Goal: Transaction & Acquisition: Book appointment/travel/reservation

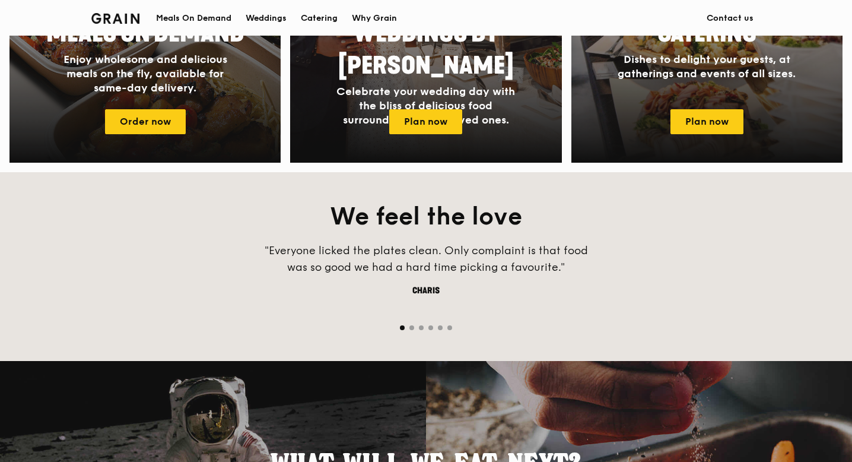
scroll to position [655, 0]
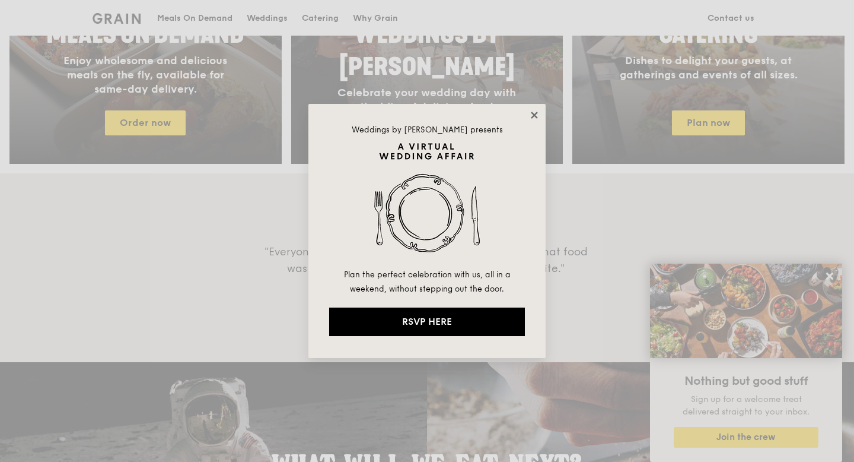
click at [535, 119] on icon at bounding box center [534, 115] width 11 height 11
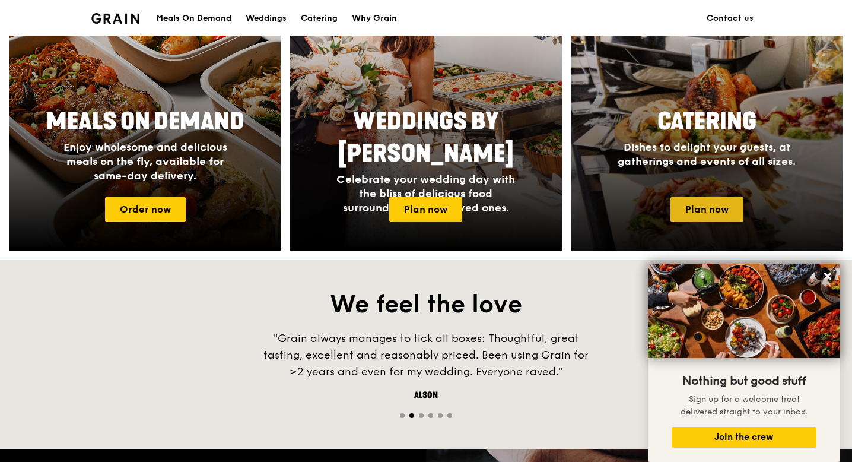
scroll to position [570, 0]
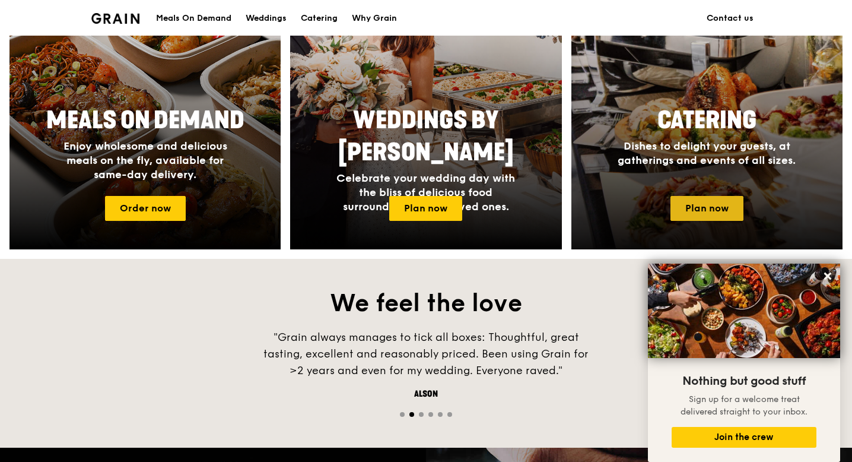
click at [729, 212] on link "Plan now" at bounding box center [706, 208] width 73 height 25
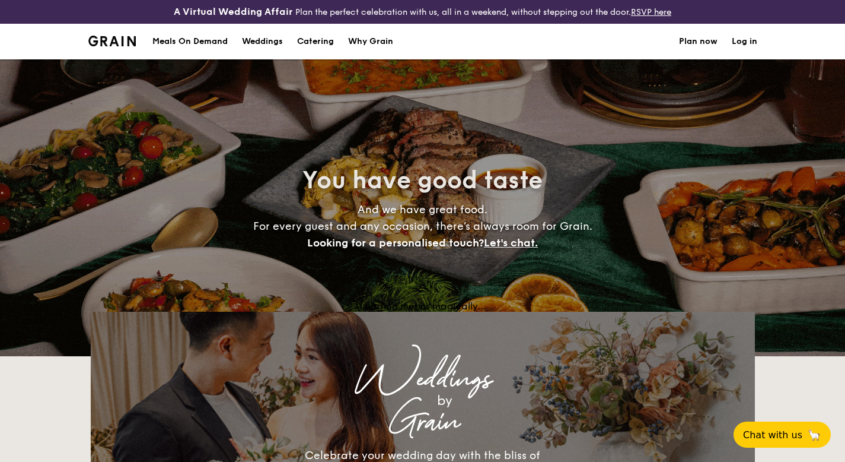
select select
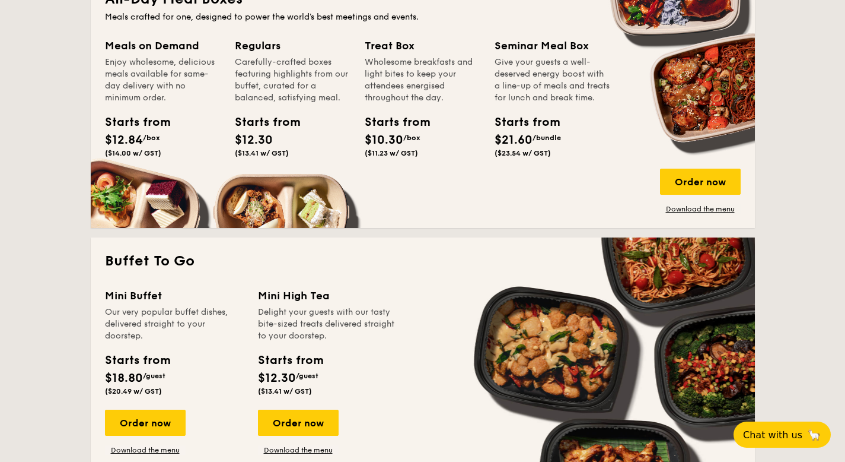
scroll to position [307, 0]
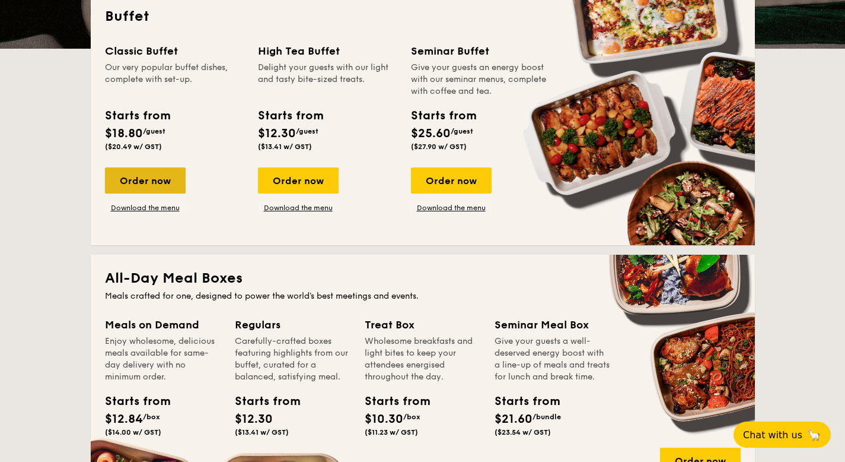
click at [170, 186] on div "Order now" at bounding box center [145, 180] width 81 height 26
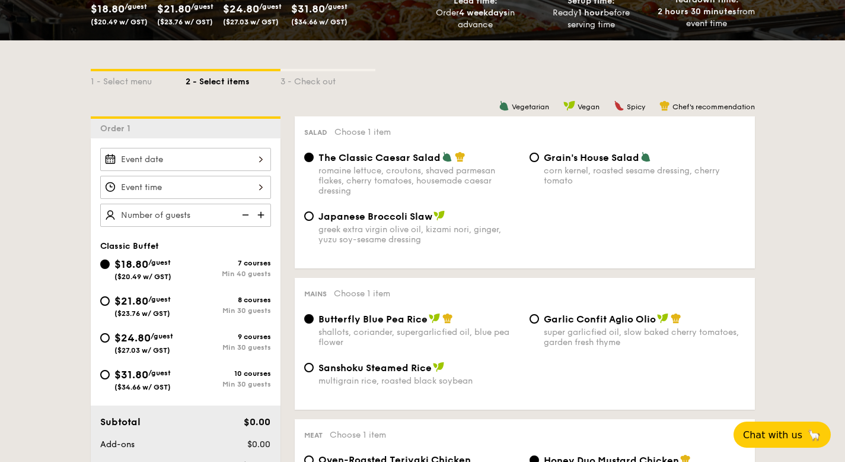
scroll to position [262, 0]
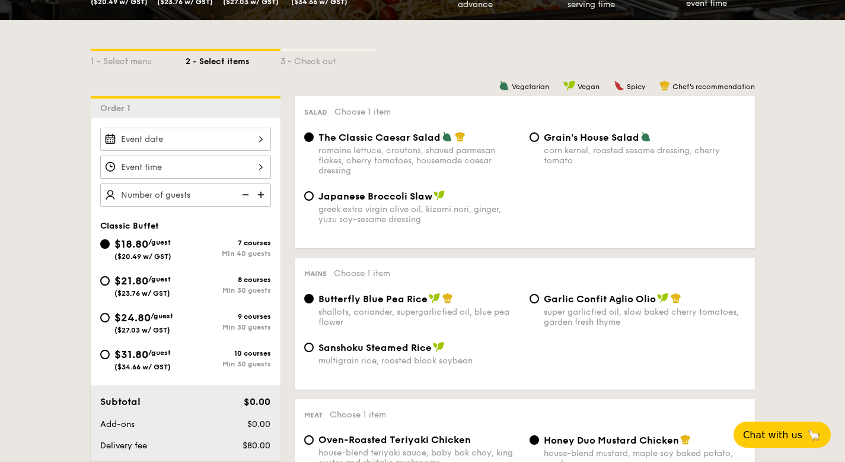
click at [403, 202] on div "Japanese Broccoli Slaw" at bounding box center [420, 196] width 202 height 12
click at [314, 201] on input "Japanese Broccoli Slaw greek extra virgin olive oil, kizami nori, ginger, yuzu …" at bounding box center [308, 195] width 9 height 9
radio input "true"
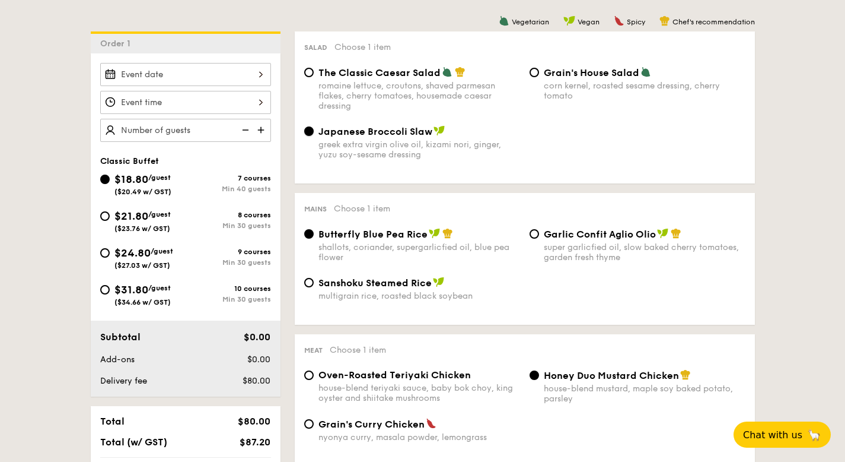
scroll to position [329, 0]
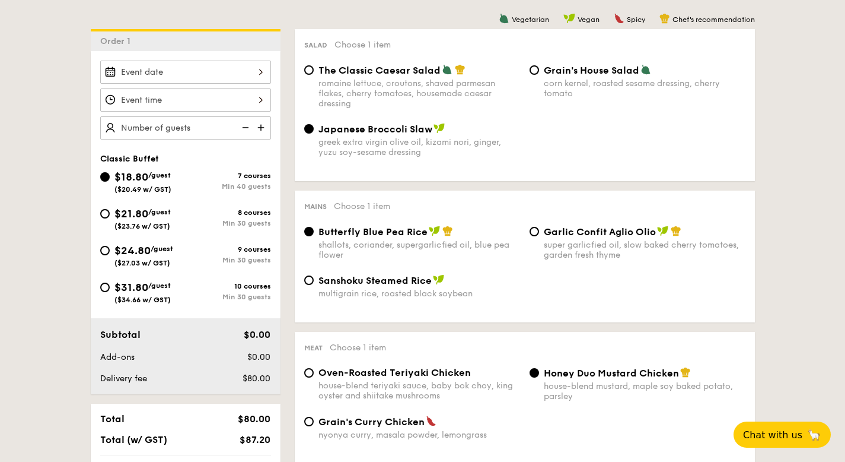
click at [561, 260] on div "Garlic Confit Aglio Olio super garlicfied oil, slow baked cherry tomatoes, gard…" at bounding box center [645, 242] width 202 height 34
click at [539, 236] on input "Garlic Confit Aglio Olio super garlicfied oil, slow baked cherry tomatoes, gard…" at bounding box center [534, 231] width 9 height 9
radio input "true"
click at [447, 298] on div "multigrain rice, roasted black soybean" at bounding box center [420, 293] width 202 height 10
click at [314, 285] on input "Sanshoku Steamed Rice multigrain rice, roasted black soybean" at bounding box center [308, 279] width 9 height 9
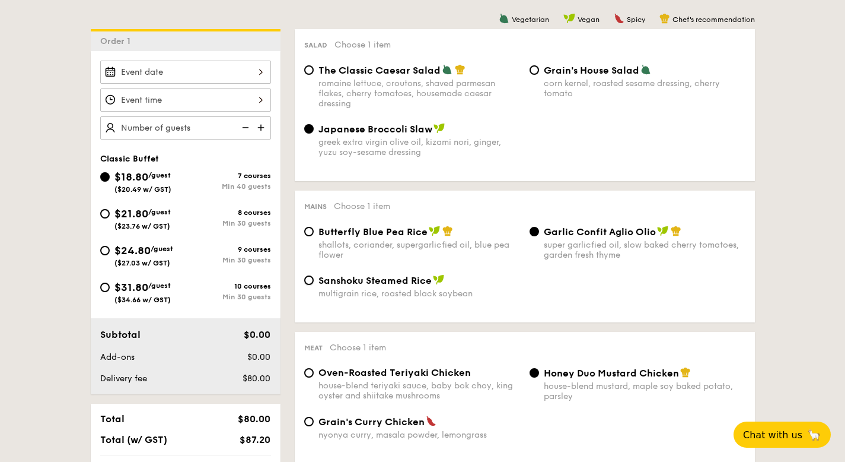
radio input "true"
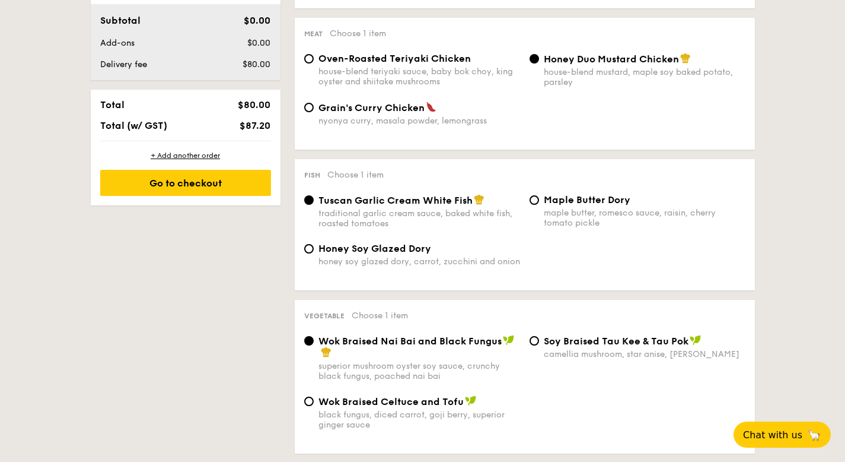
scroll to position [645, 0]
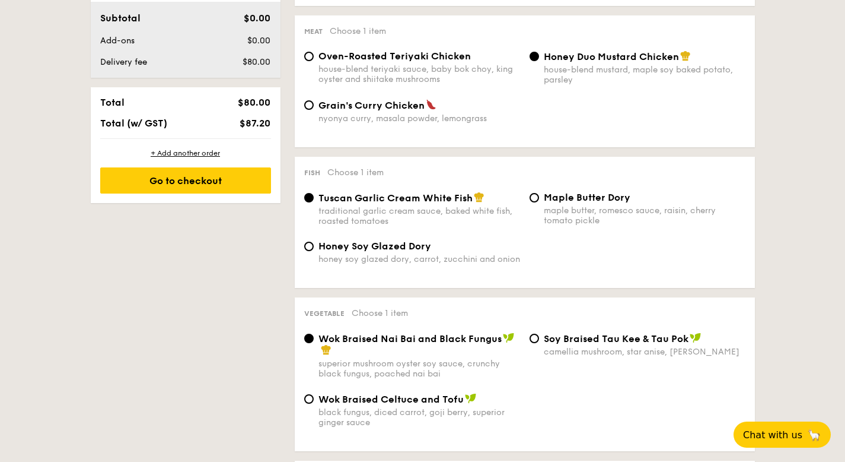
click at [542, 138] on div "Grain's Curry Chicken nyonya curry, masala powder, lemongrass" at bounding box center [525, 118] width 451 height 39
click at [467, 138] on div "Grain's Curry Chicken nyonya curry, masala powder, lemongrass" at bounding box center [525, 118] width 451 height 39
click at [463, 123] on div "nyonya curry, masala powder, lemongrass" at bounding box center [420, 118] width 202 height 10
click at [314, 110] on input "Grain's Curry Chicken nyonya curry, masala powder, lemongrass" at bounding box center [308, 104] width 9 height 9
radio input "true"
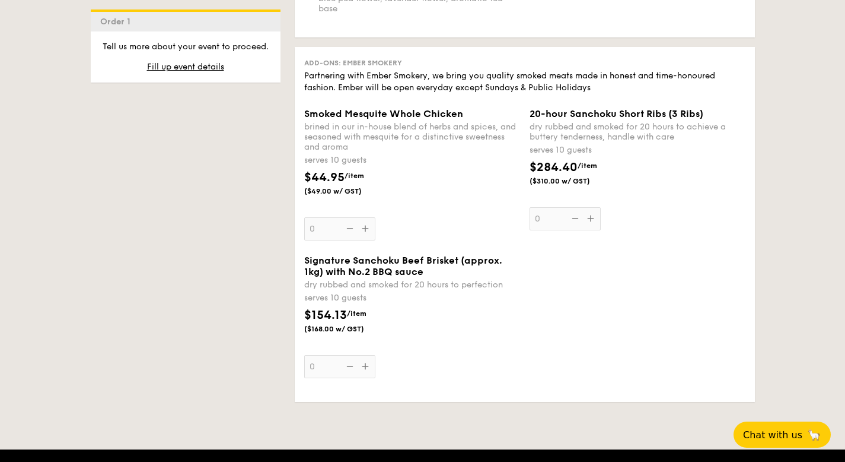
scroll to position [1379, 0]
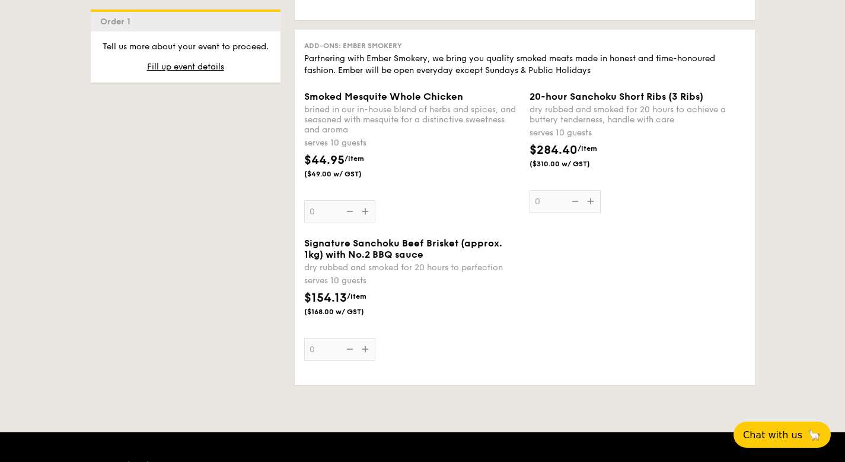
radio input "true"
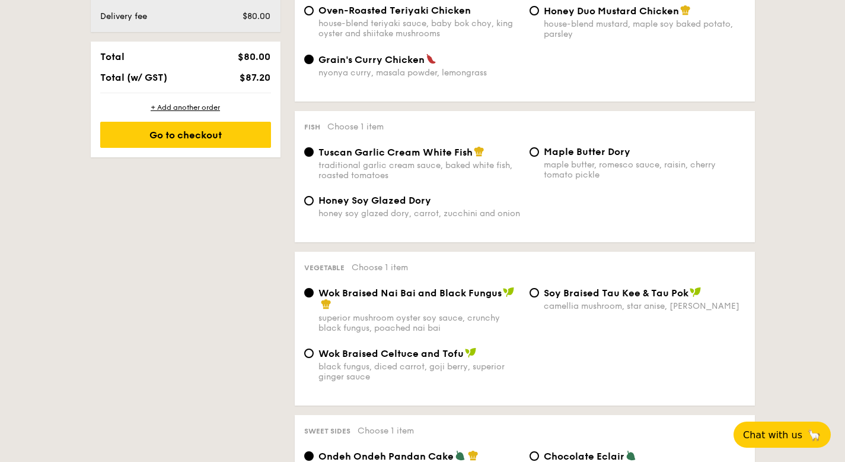
scroll to position [468, 0]
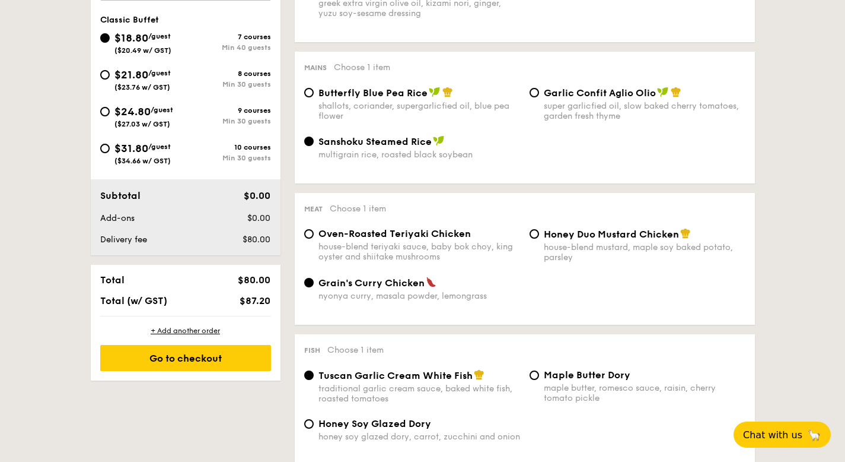
click at [183, 161] on div "$31.80 /guest ($34.66 w/ GST)" at bounding box center [142, 152] width 85 height 25
click at [110, 153] on input "$31.80 /guest ($34.66 w/ GST) 10 courses Min 30 guests" at bounding box center [104, 148] width 9 height 9
radio input "true"
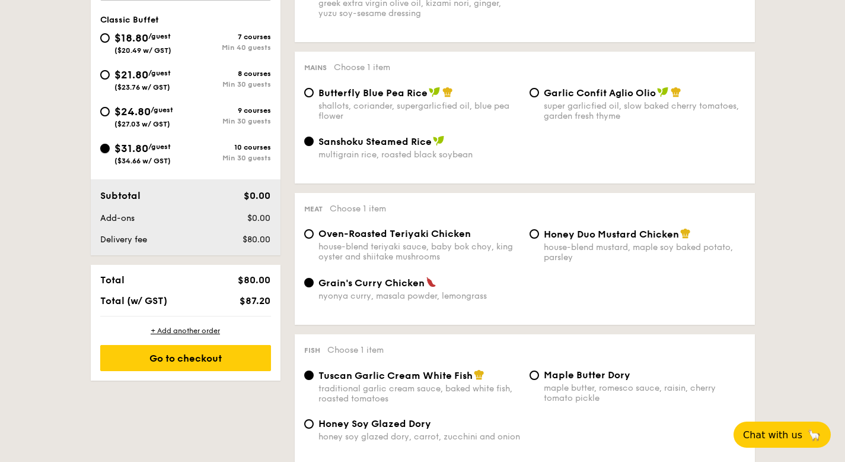
radio input "true"
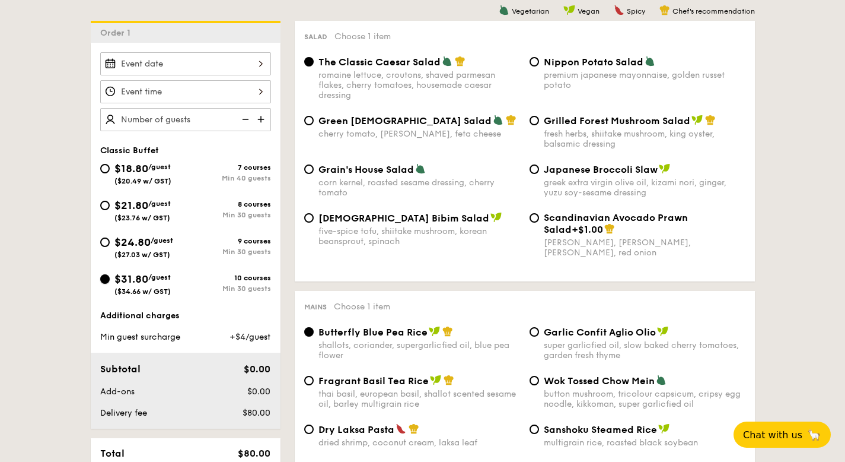
scroll to position [339, 0]
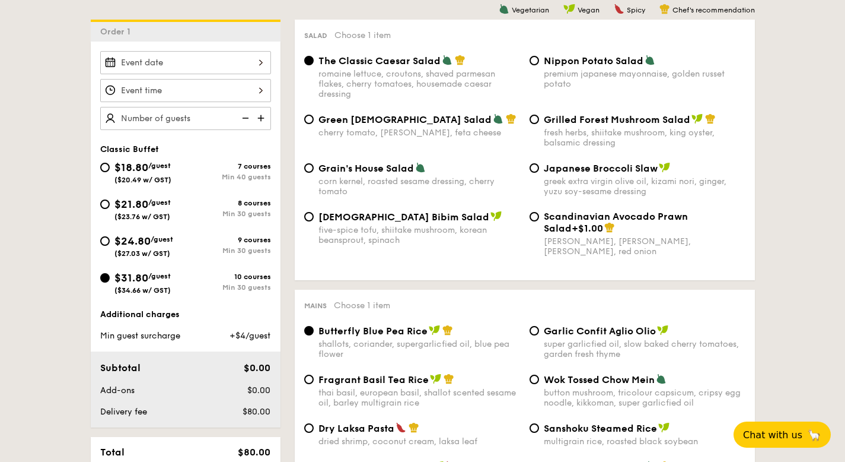
click at [571, 88] on div "premium japanese mayonnaise, golden russet potato" at bounding box center [645, 79] width 202 height 20
click at [539, 65] on input "Nippon Potato Salad premium japanese mayonnaise, golden russet potato" at bounding box center [534, 60] width 9 height 9
radio input "true"
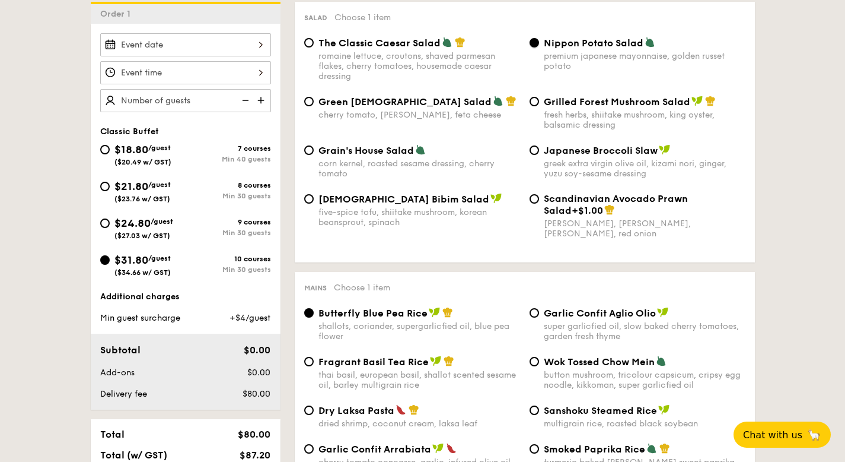
scroll to position [358, 0]
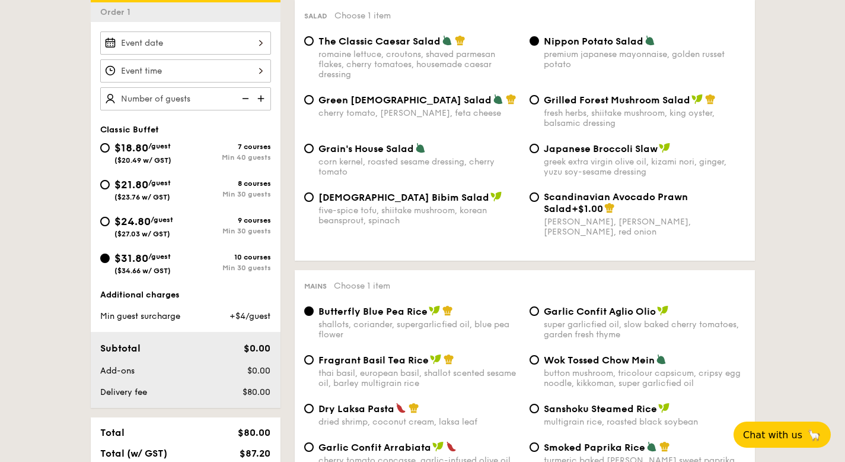
click at [542, 230] on div "Scandinavian Avocado Prawn Salad +$1.00 virgin mary dressing, dijon mustard, ar…" at bounding box center [637, 214] width 225 height 46
click at [539, 234] on div "Scandinavian Avocado Prawn Salad +$1.00 virgin mary dressing, dijon mustard, ar…" at bounding box center [637, 214] width 225 height 46
click at [536, 202] on input "Scandinavian Avocado Prawn Salad +$1.00 virgin mary dressing, dijon mustard, ar…" at bounding box center [534, 196] width 9 height 9
radio input "true"
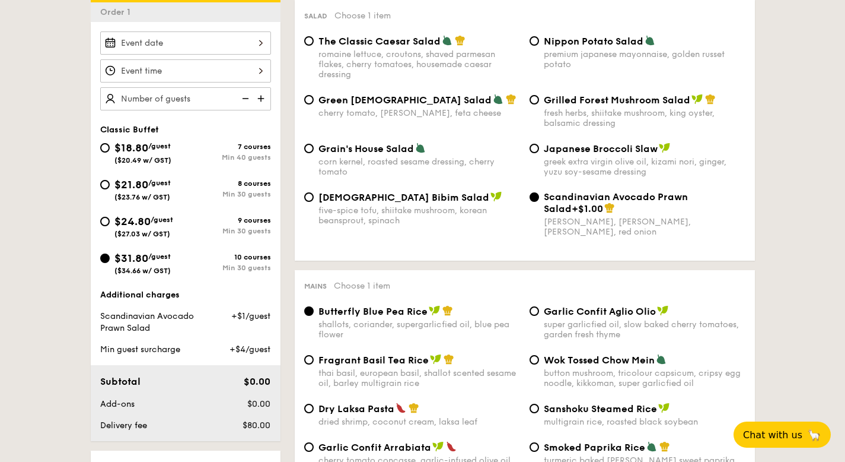
click at [551, 47] on span "Nippon Potato Salad" at bounding box center [594, 41] width 100 height 11
click at [539, 46] on input "Nippon Potato Salad premium japanese mayonnaise, golden russet potato" at bounding box center [534, 40] width 9 height 9
radio input "true"
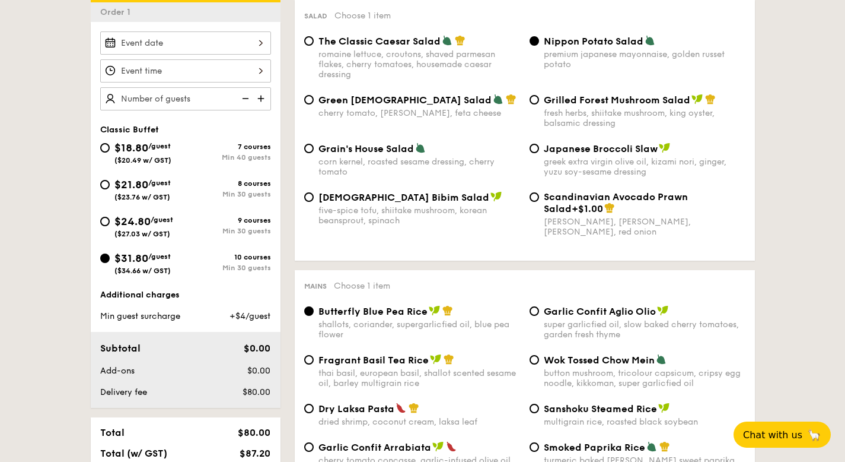
click at [553, 214] on span "Scandinavian Avocado Prawn Salad" at bounding box center [616, 202] width 144 height 23
click at [539, 202] on input "Scandinavian Avocado Prawn Salad +$1.00 virgin mary dressing, dijon mustard, ar…" at bounding box center [534, 196] width 9 height 9
radio input "true"
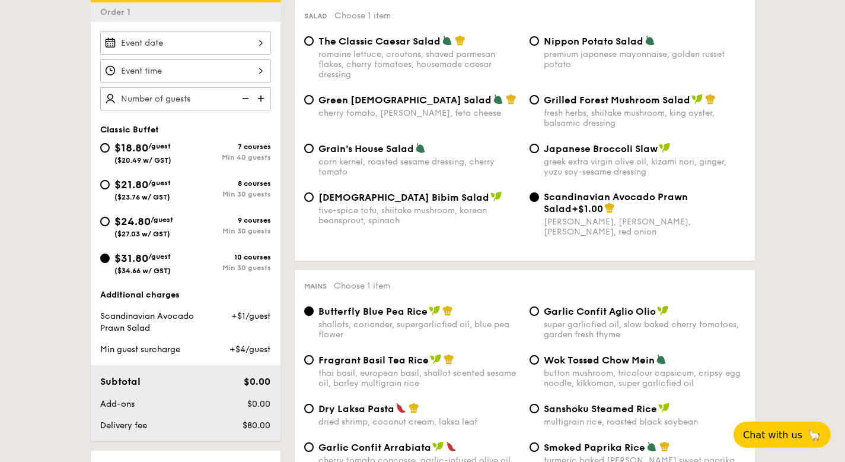
click at [579, 45] on span "Nippon Potato Salad" at bounding box center [594, 41] width 100 height 11
click at [539, 45] on input "Nippon Potato Salad premium japanese mayonnaise, golden russet potato" at bounding box center [534, 40] width 9 height 9
radio input "true"
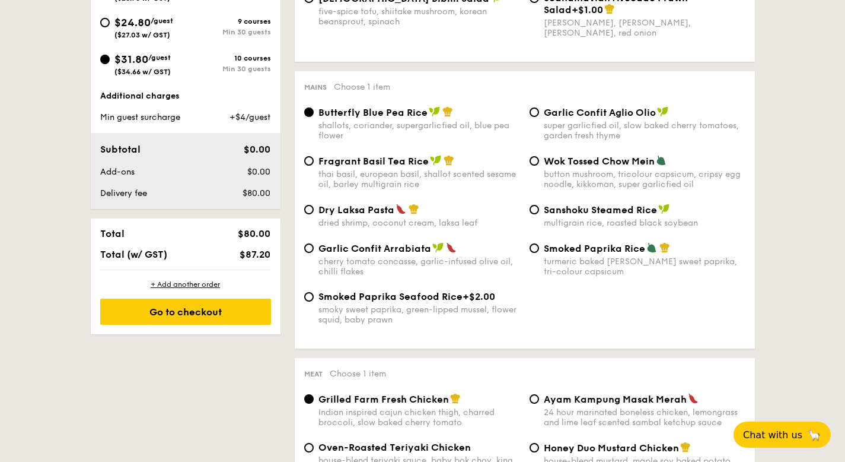
scroll to position [575, 0]
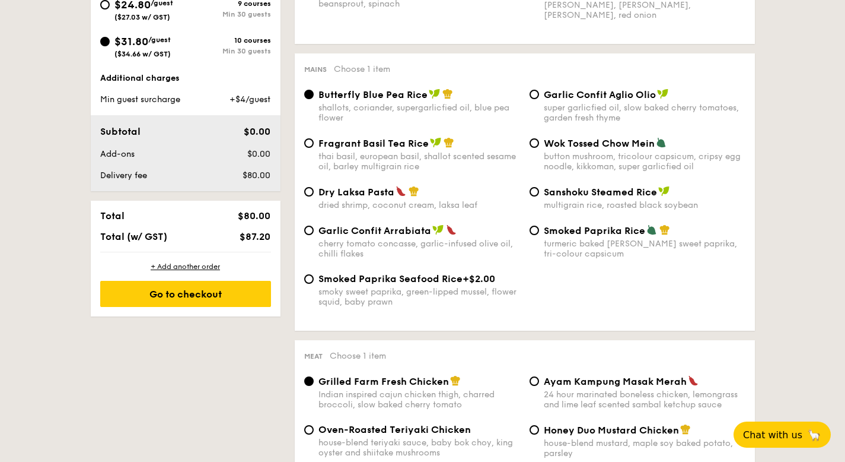
click at [471, 171] on div "thai basil, european basil, shallot scented sesame oil, barley multigrain rice" at bounding box center [420, 161] width 202 height 20
click at [314, 148] on input "Fragrant Basil Tea Rice thai basil, european basil, shallot scented sesame oil,…" at bounding box center [308, 142] width 9 height 9
radio input "true"
click at [577, 149] on div "Wok Tossed Chow Mein" at bounding box center [645, 143] width 202 height 12
click at [539, 148] on input "Wok Tossed Chow Mein button mushroom, tricolour capsicum, cripsy egg noodle, ki…" at bounding box center [534, 142] width 9 height 9
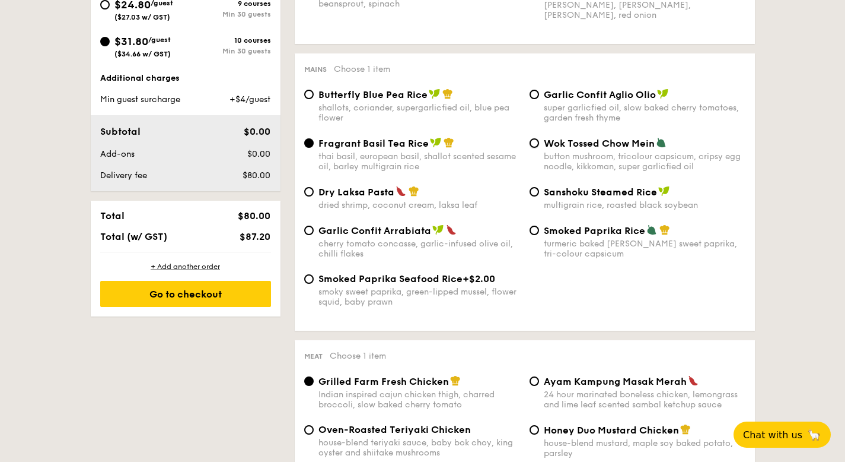
radio input "true"
click at [570, 210] on div "multigrain rice, roasted black soybean" at bounding box center [645, 205] width 202 height 10
click at [539, 196] on input "Sanshoku Steamed Rice multigrain rice, roasted black soybean" at bounding box center [534, 191] width 9 height 9
radio input "true"
click at [570, 259] on div "turmeric baked rice, smokey sweet paprika, tri-colour capsicum" at bounding box center [645, 248] width 202 height 20
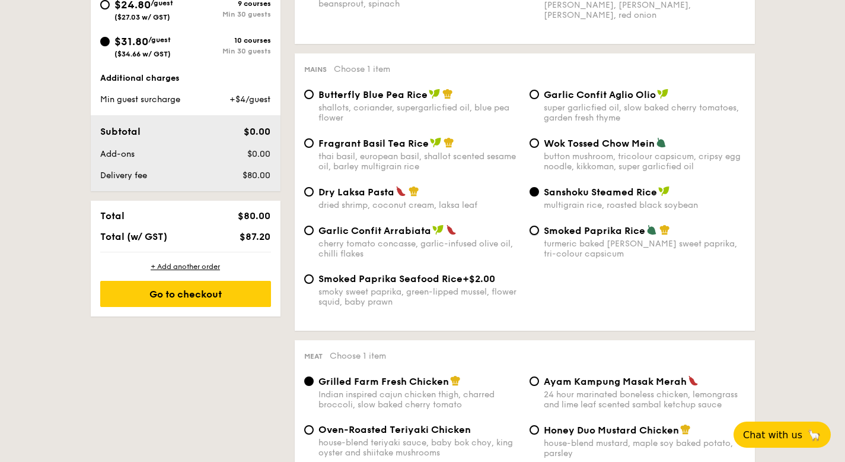
click at [539, 235] on input "Smoked Paprika Rice turmeric baked rice, smokey sweet paprika, tri-colour capsi…" at bounding box center [534, 229] width 9 height 9
radio input "true"
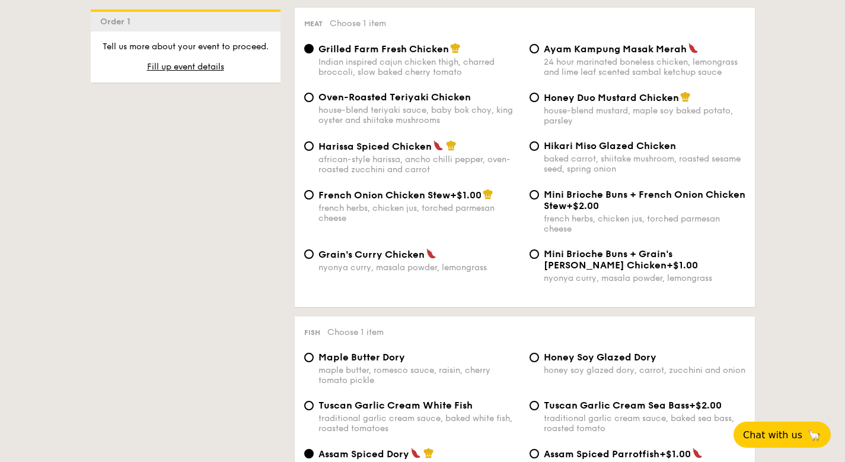
scroll to position [912, 0]
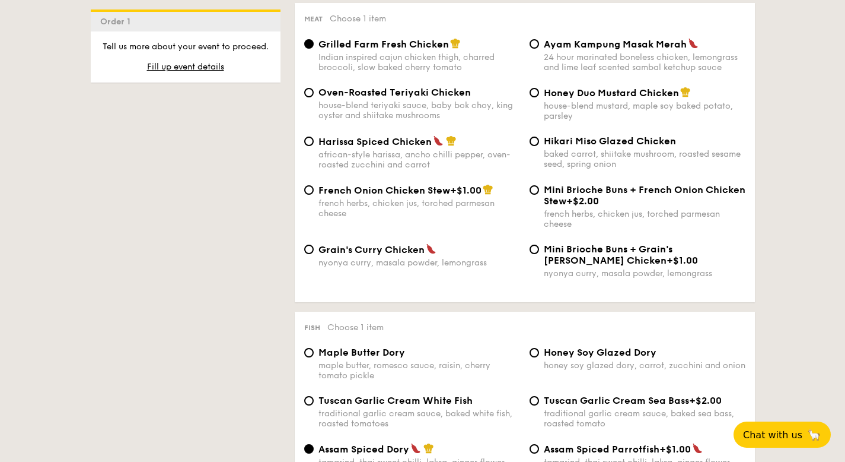
click at [476, 218] on div "french herbs, chicken jus, torched parmesan cheese" at bounding box center [420, 208] width 202 height 20
click at [314, 195] on input "French Onion Chicken Stew +$1.00 french herbs, chicken jus, torched parmesan ch…" at bounding box center [308, 189] width 9 height 9
radio input "true"
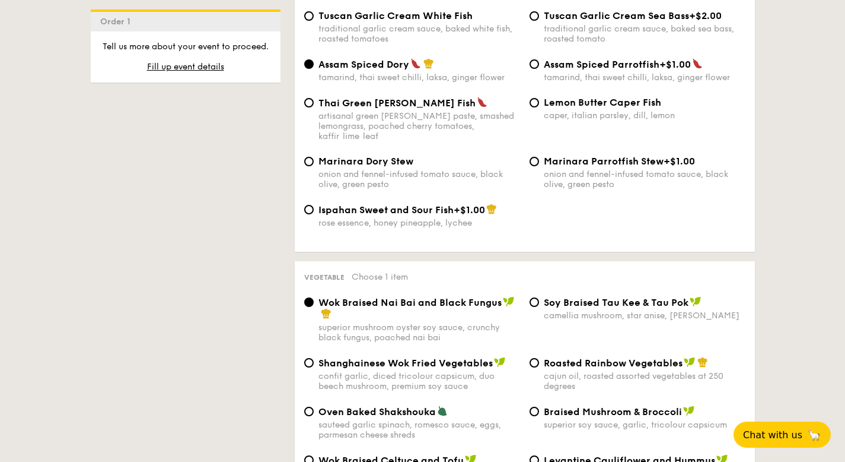
scroll to position [1297, 0]
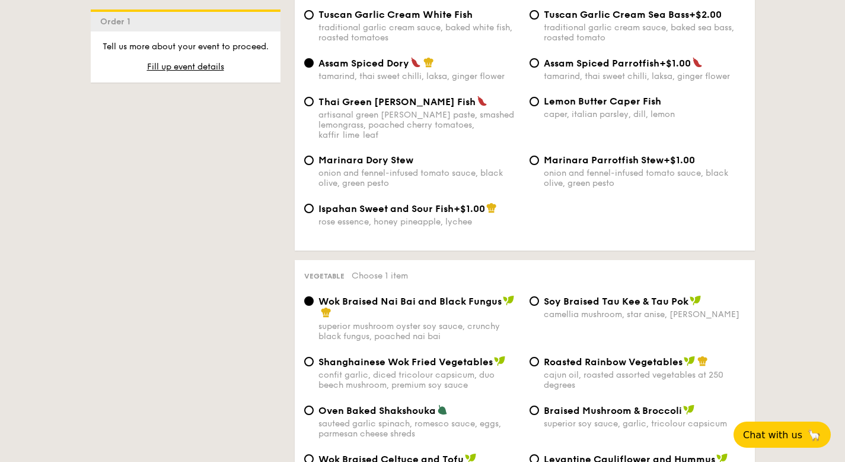
click at [472, 188] on div "onion and fennel-infused tomato sauce, black olive, green pesto" at bounding box center [420, 178] width 202 height 20
click at [314, 165] on input "Marinara Dory Stew onion and fennel-infused tomato sauce, black olive, green pe…" at bounding box center [308, 159] width 9 height 9
radio input "true"
click at [565, 96] on div "Assam Spiced Dory tamarind, thai sweet chilli, laksa, ginger flower Assam Spice…" at bounding box center [525, 76] width 451 height 39
click at [566, 107] on div "Lemon Butter Caper Fish" at bounding box center [645, 101] width 202 height 11
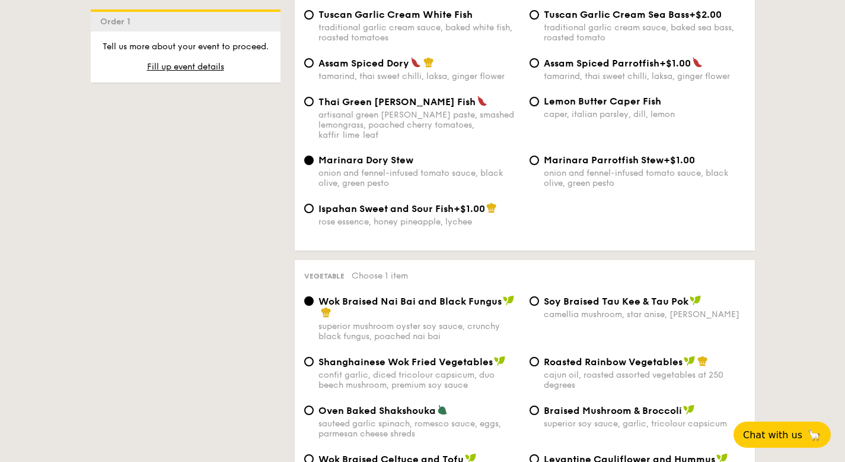
click at [539, 106] on input "Lemon Butter Caper Fish caper, italian parsley, dill, lemon" at bounding box center [534, 101] width 9 height 9
radio input "true"
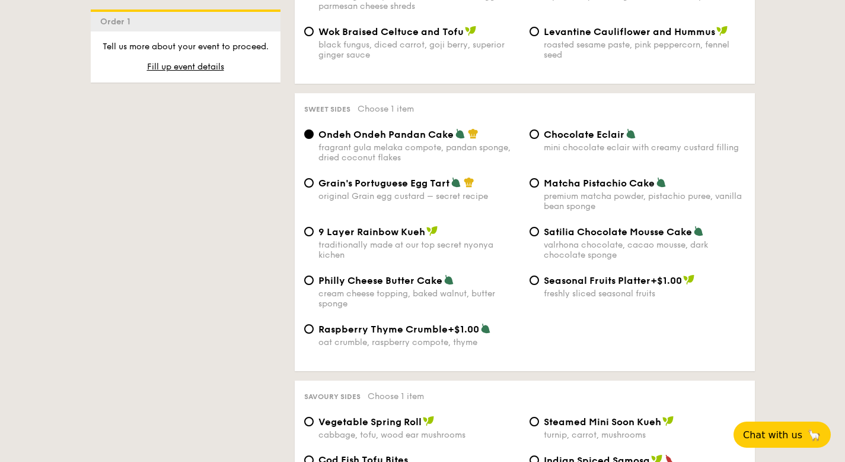
scroll to position [1729, 0]
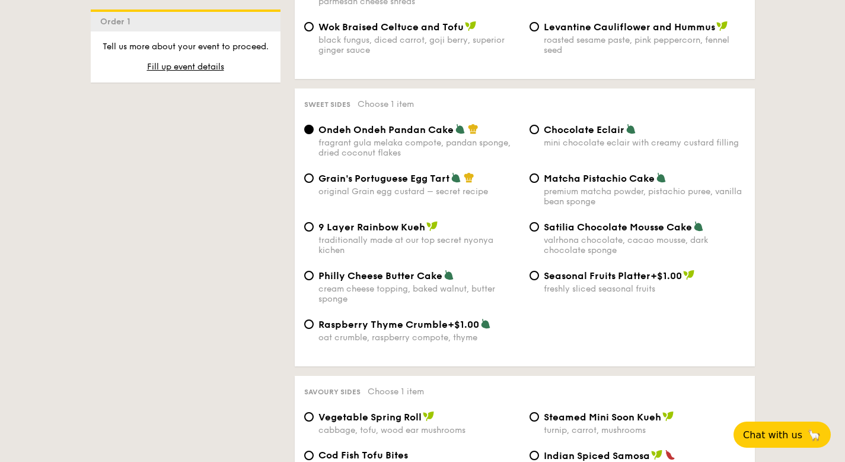
radio input "true"
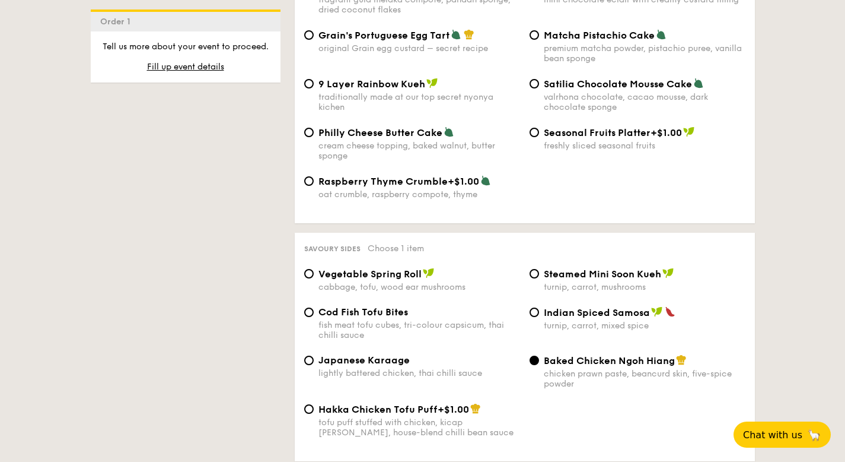
scroll to position [1873, 0]
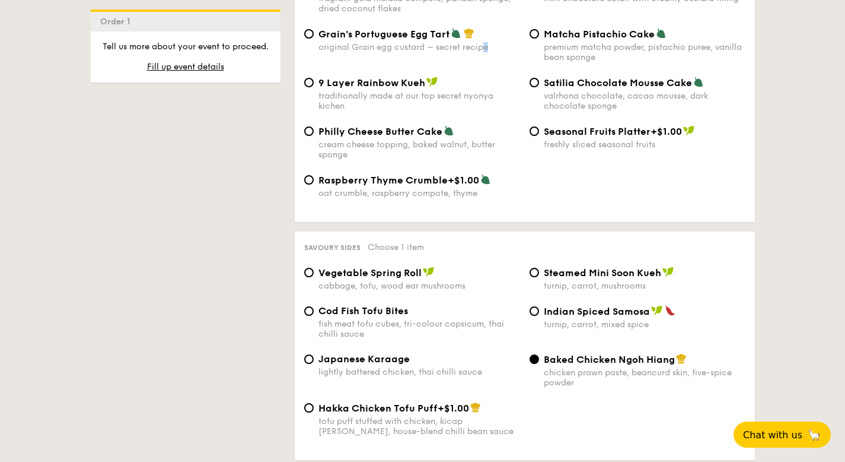
type textarea "e"
click at [483, 52] on div "Grain's Portuguese Egg Tart original Grain egg custard – secret recipe" at bounding box center [412, 40] width 225 height 24
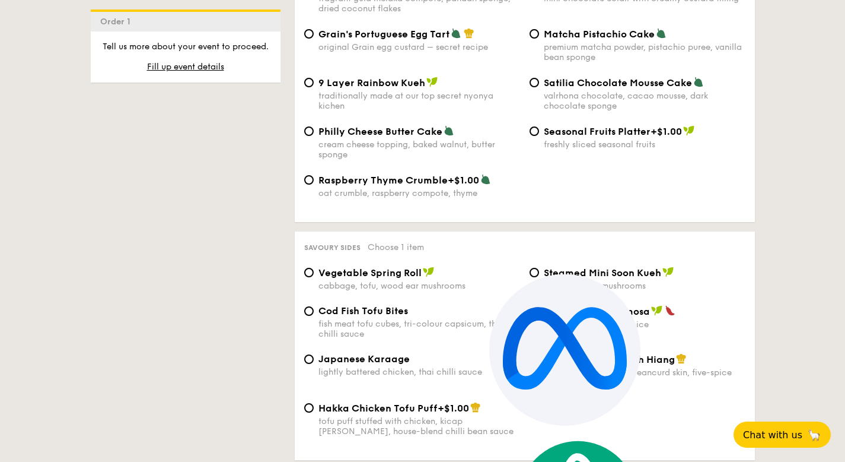
click at [461, 52] on div "original Grain egg custard – secret recipe" at bounding box center [420, 47] width 202 height 10
click at [314, 39] on input "Grain's Portuguese Egg Tart original Grain egg custard – secret recipe" at bounding box center [308, 33] width 9 height 9
radio input "true"
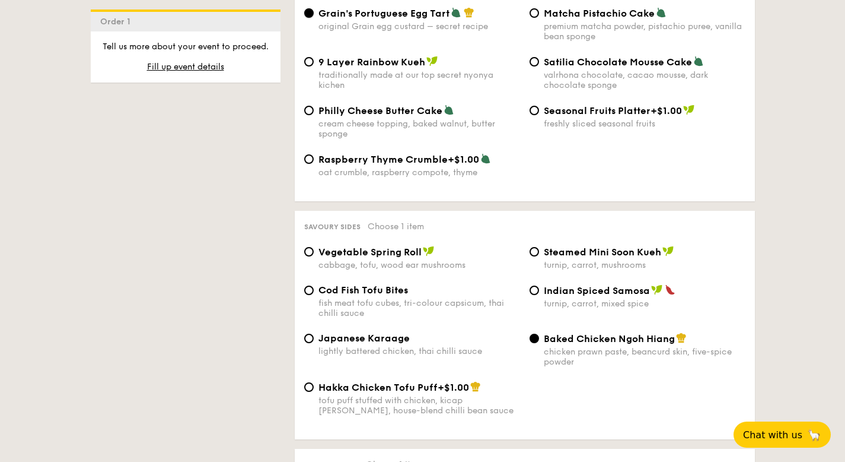
scroll to position [1912, 0]
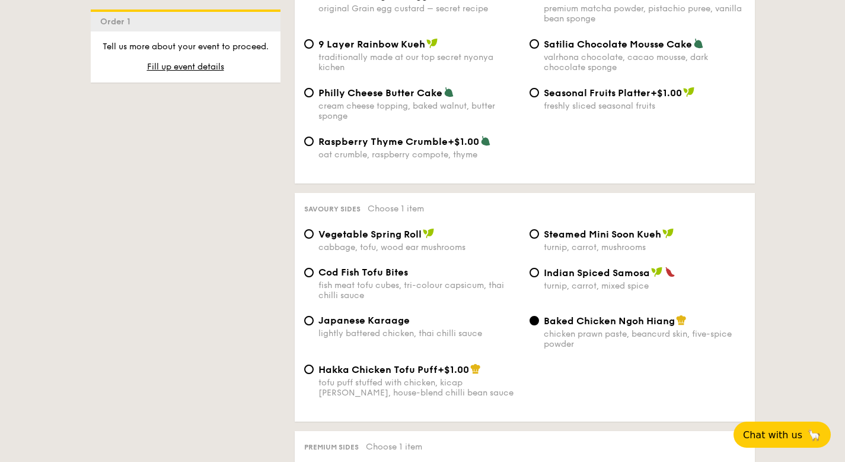
drag, startPoint x: 591, startPoint y: 204, endPoint x: 578, endPoint y: 202, distance: 13.8
radio input "true"
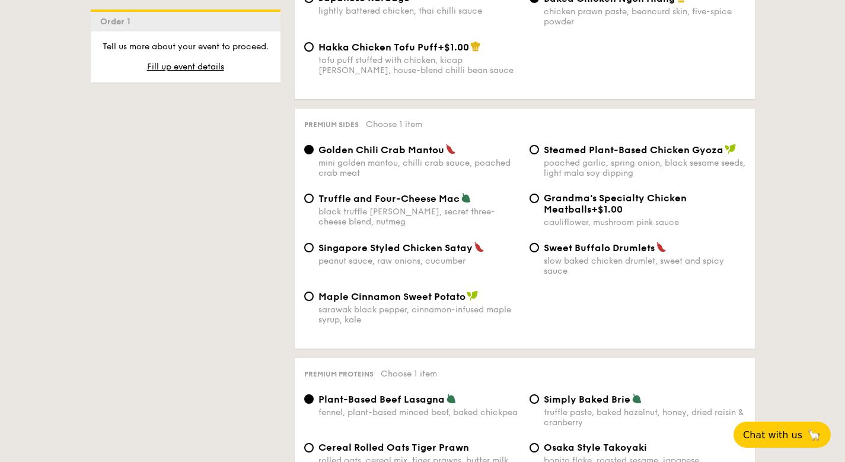
scroll to position [2235, 0]
click at [497, 15] on div "lightly battered chicken, thai chilli sauce" at bounding box center [420, 10] width 202 height 10
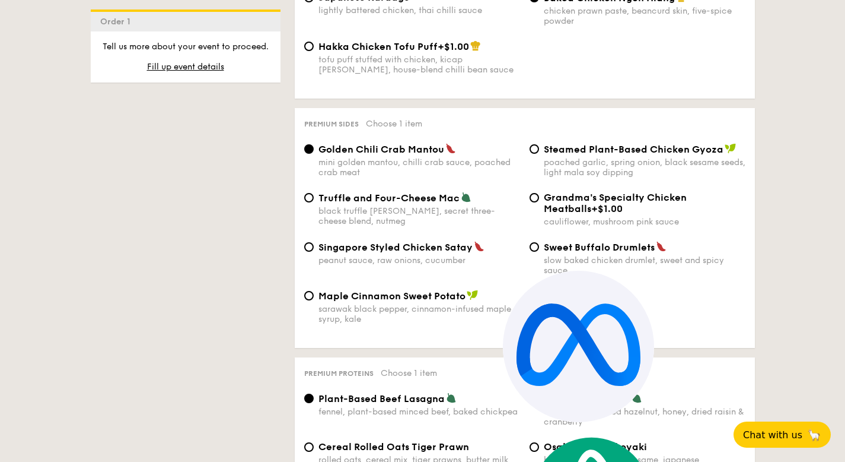
click at [570, 89] on div "Hakka Chicken Tofu Puff +$1.00 tofu puff stuffed with chicken, kicap manis, hou…" at bounding box center [525, 64] width 451 height 49
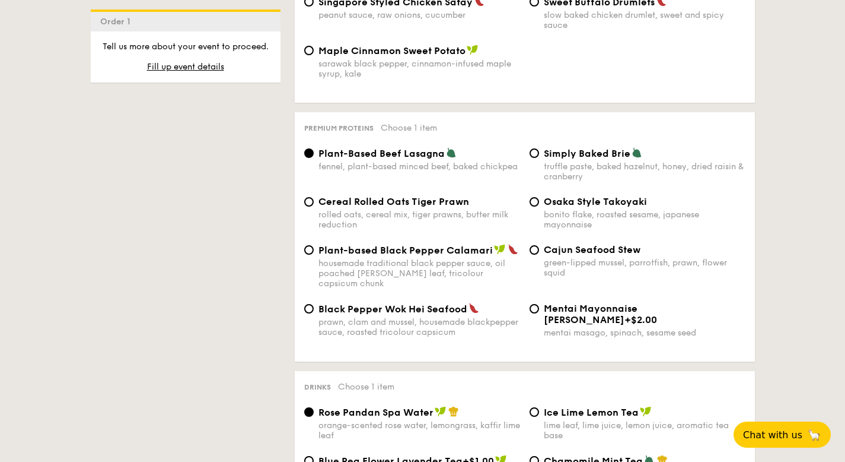
scroll to position [2480, 0]
radio input "true"
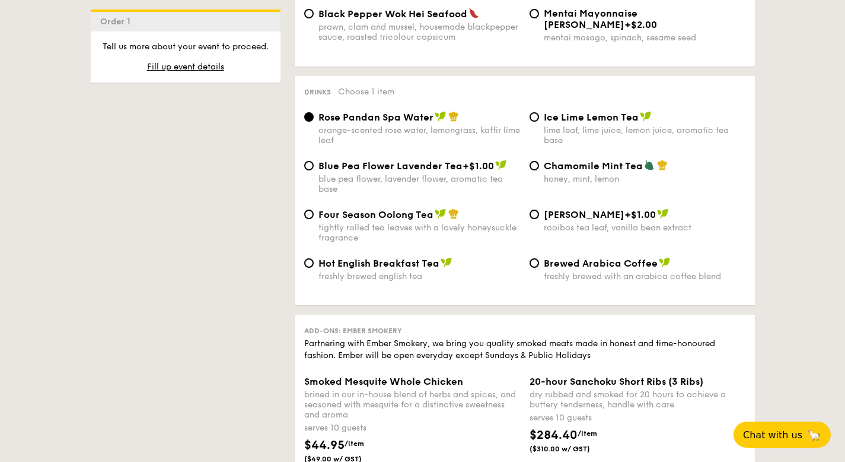
scroll to position [2802, 0]
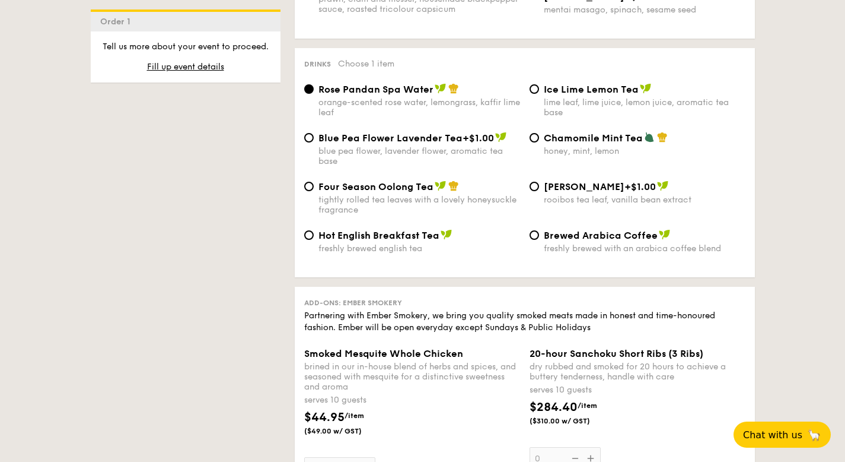
radio input "true"
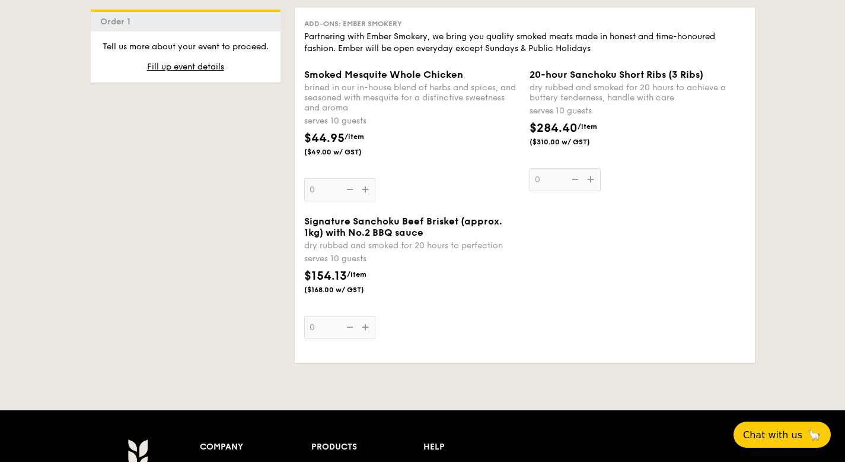
radio input "true"
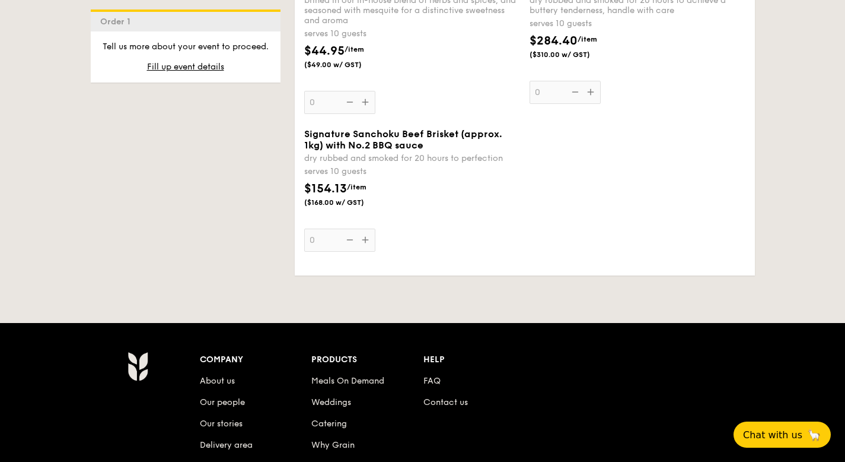
scroll to position [3166, 0]
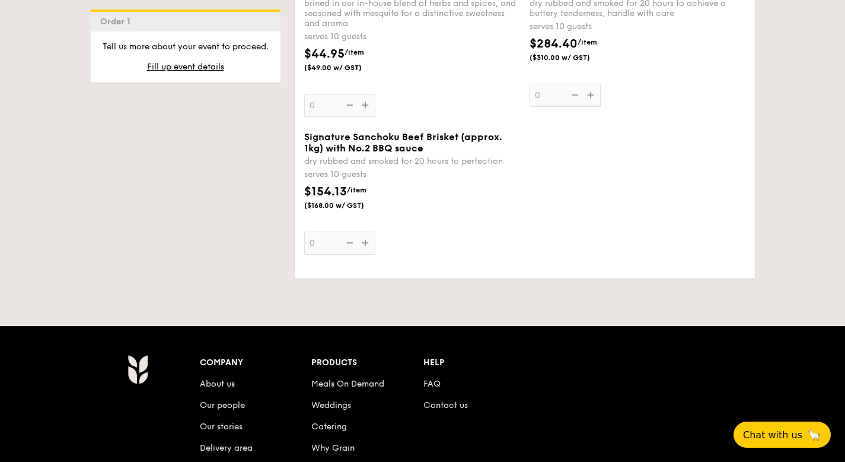
radio input "true"
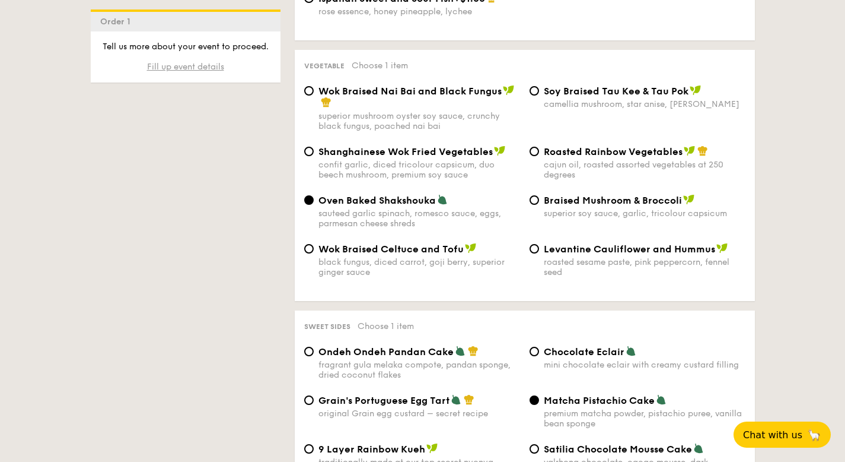
click at [190, 70] on span "Fill up event details" at bounding box center [185, 67] width 77 height 10
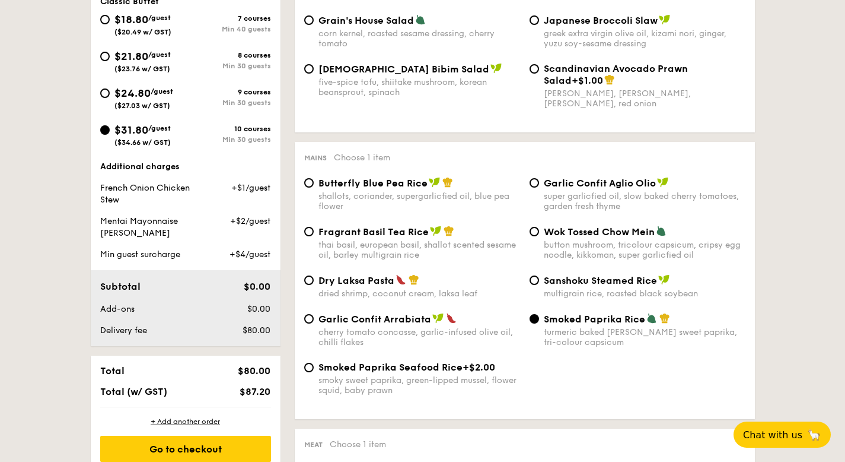
scroll to position [341, 0]
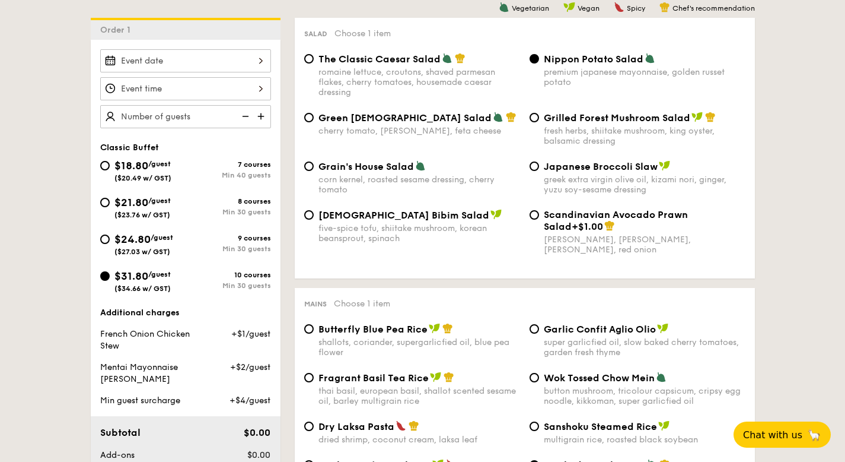
click at [190, 71] on div at bounding box center [185, 60] width 171 height 23
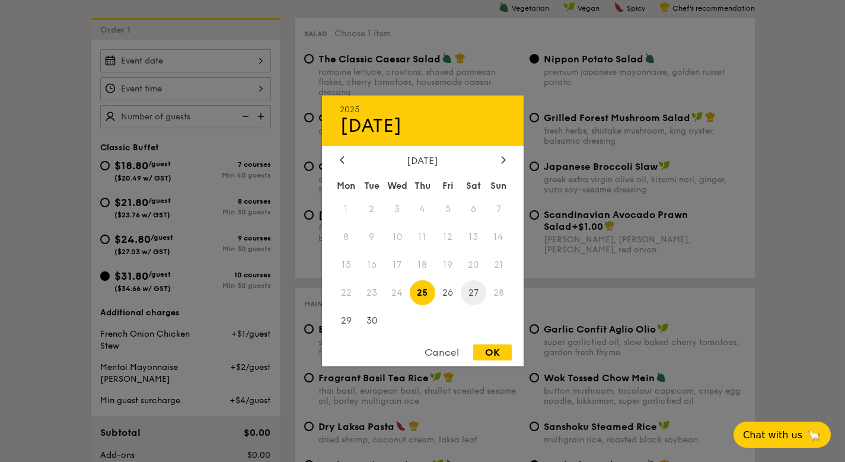
drag, startPoint x: 471, startPoint y: 307, endPoint x: 471, endPoint y: 301, distance: 6.5
click at [471, 305] on span "27" at bounding box center [474, 292] width 26 height 26
click at [473, 298] on span "27" at bounding box center [474, 292] width 26 height 26
click at [508, 360] on div "OK" at bounding box center [492, 352] width 39 height 16
type input "Sep 27, 2025"
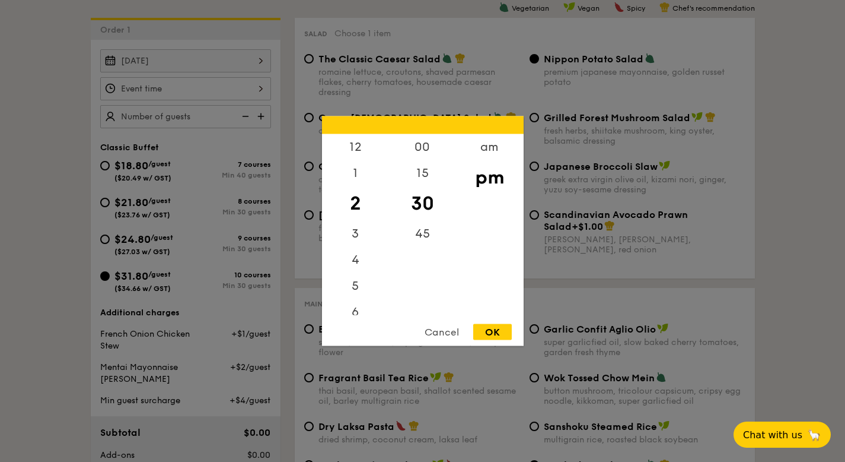
click at [172, 81] on div "12 1 2 3 4 5 6 7 8 9 10 11 00 15 30 45 am pm Cancel OK" at bounding box center [185, 88] width 171 height 23
click at [499, 328] on div "OK" at bounding box center [492, 332] width 39 height 16
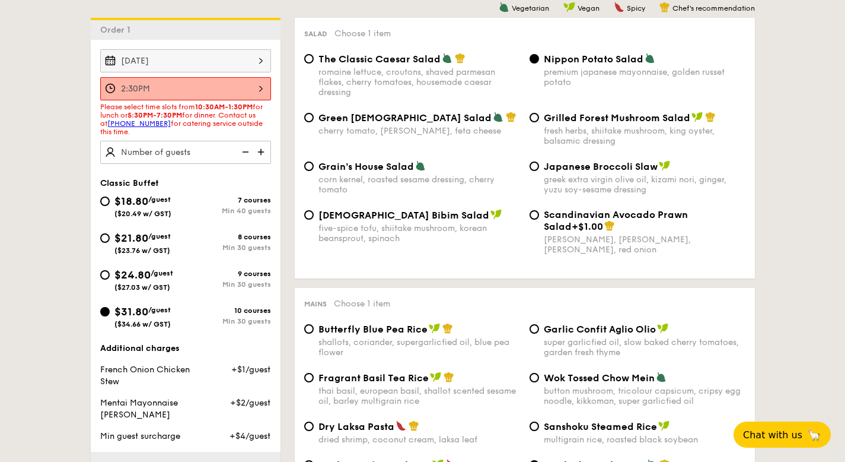
click at [229, 88] on div "2:30PM" at bounding box center [185, 88] width 171 height 23
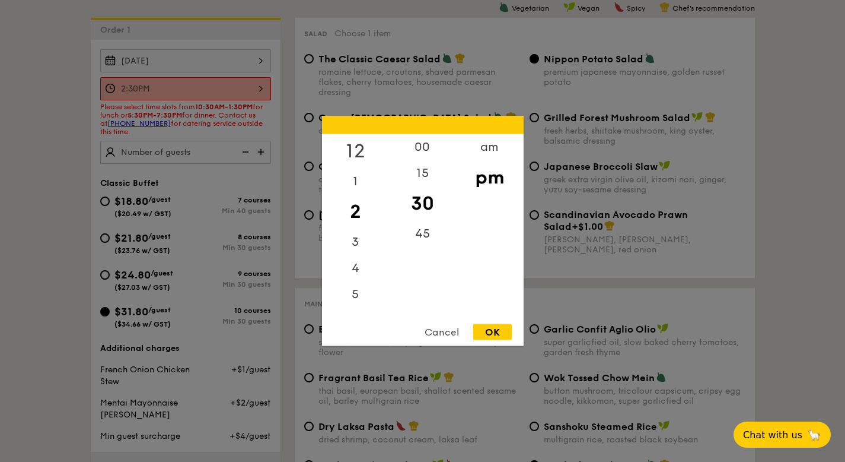
click at [365, 157] on div "12" at bounding box center [355, 151] width 67 height 34
click at [503, 338] on div "OK" at bounding box center [492, 332] width 39 height 16
type input "12:30PM"
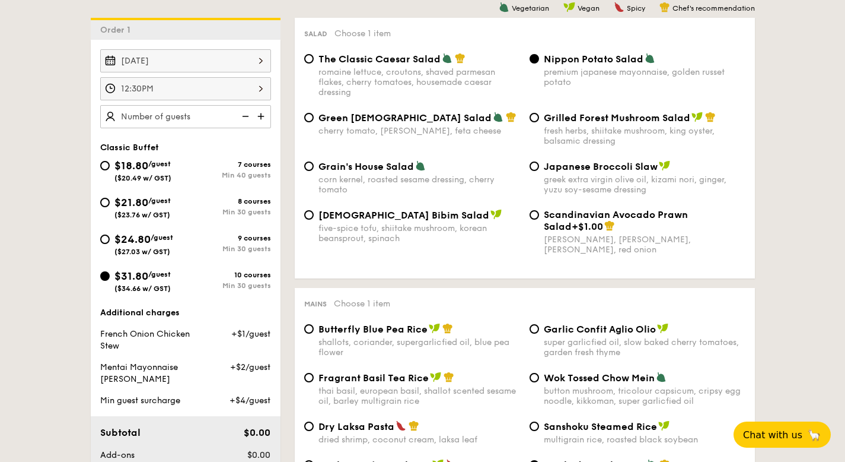
click at [263, 116] on img at bounding box center [262, 116] width 18 height 23
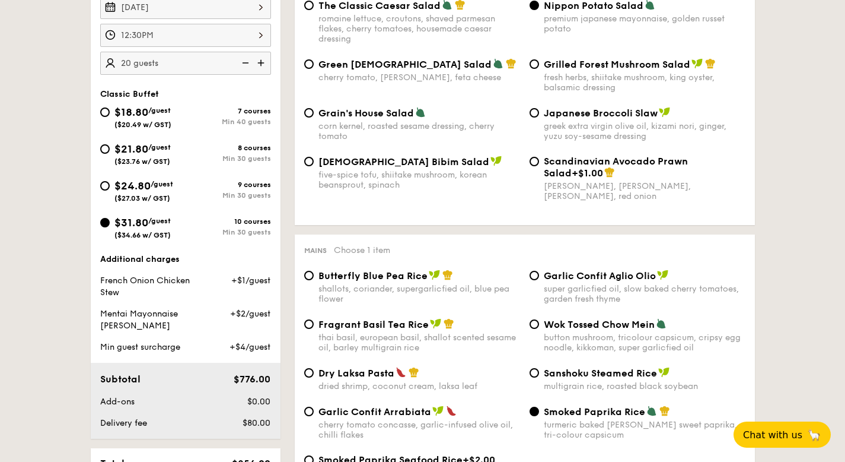
scroll to position [396, 0]
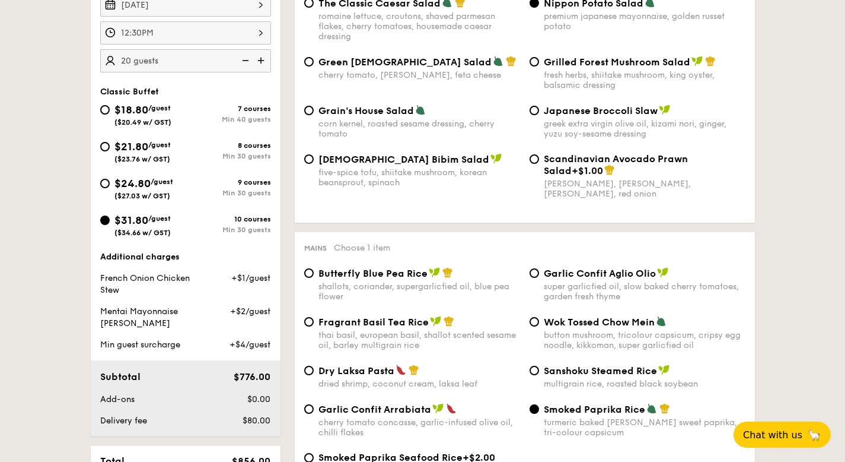
click at [262, 56] on img at bounding box center [262, 60] width 18 height 23
click at [268, 63] on img at bounding box center [262, 60] width 18 height 23
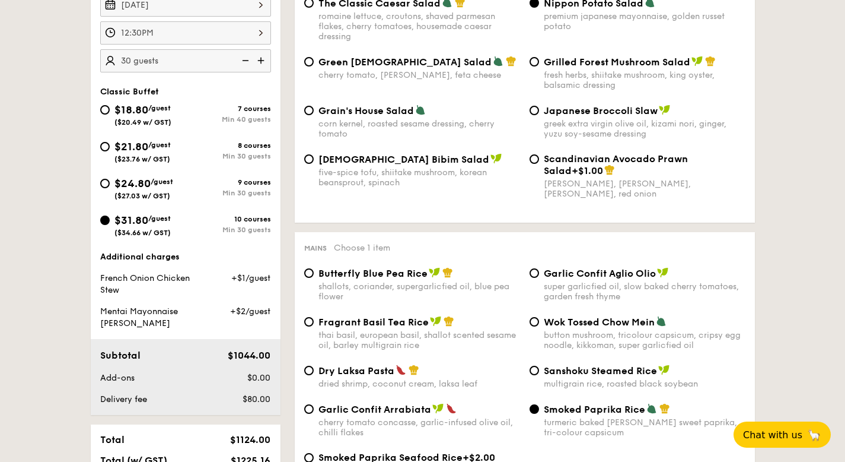
click at [246, 64] on img at bounding box center [245, 60] width 18 height 23
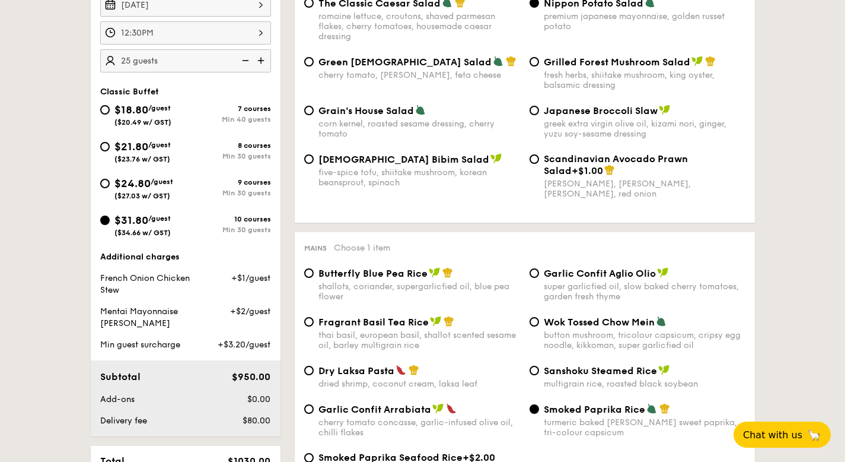
click at [258, 62] on img at bounding box center [262, 60] width 18 height 23
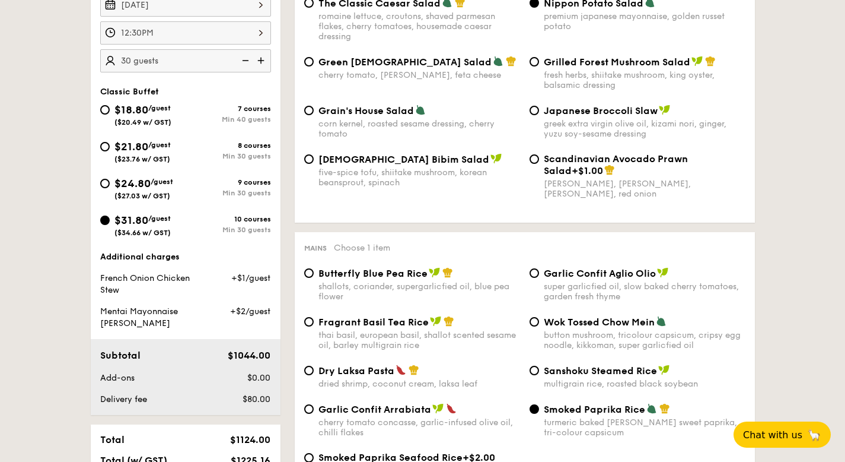
click at [262, 65] on img at bounding box center [262, 60] width 18 height 23
click at [253, 65] on img at bounding box center [262, 60] width 18 height 23
click at [252, 65] on img at bounding box center [245, 60] width 18 height 23
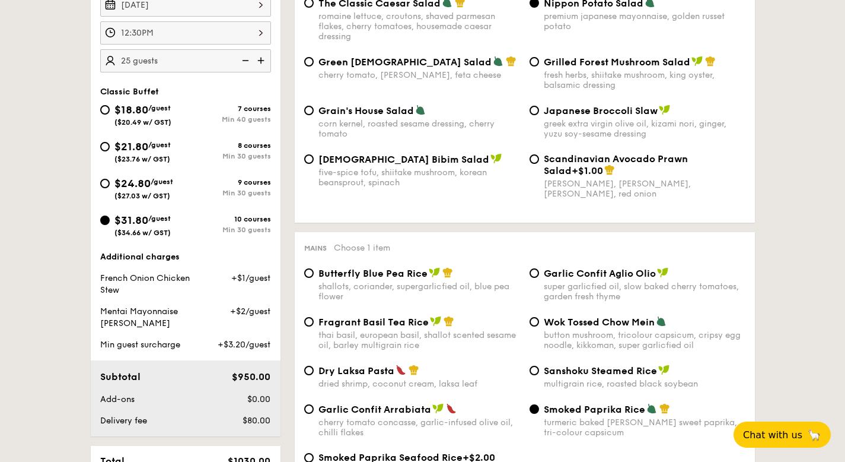
click at [265, 66] on img at bounding box center [262, 60] width 18 height 23
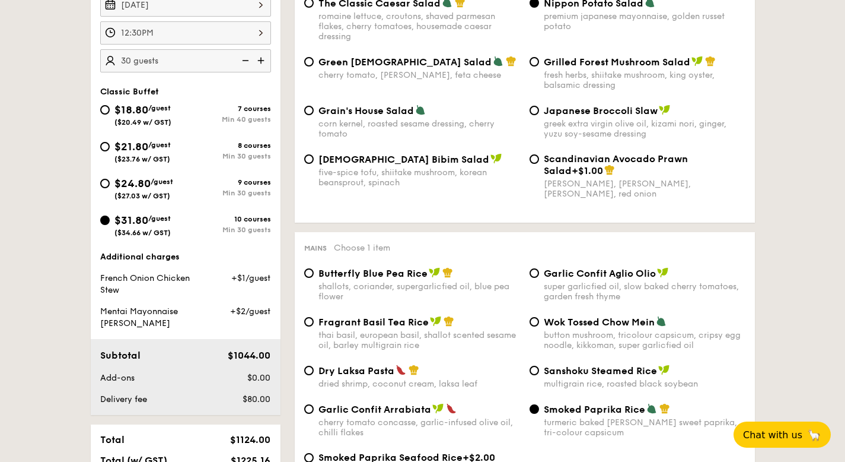
click at [265, 66] on img at bounding box center [262, 60] width 18 height 23
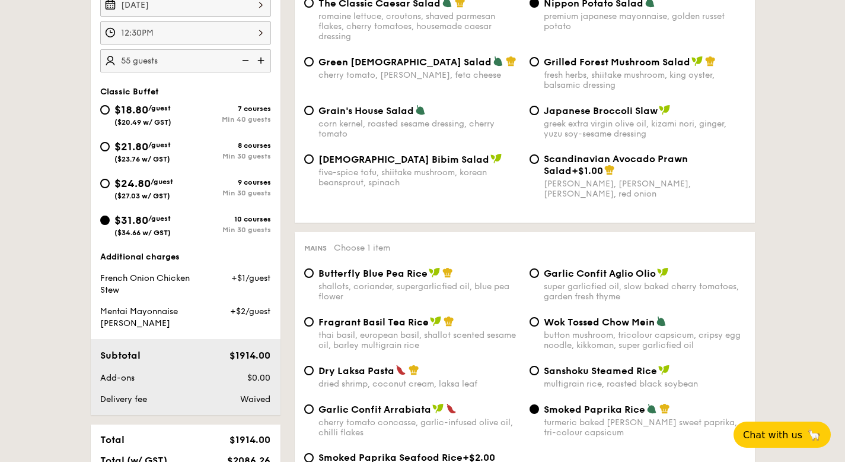
click at [265, 66] on img at bounding box center [262, 60] width 18 height 23
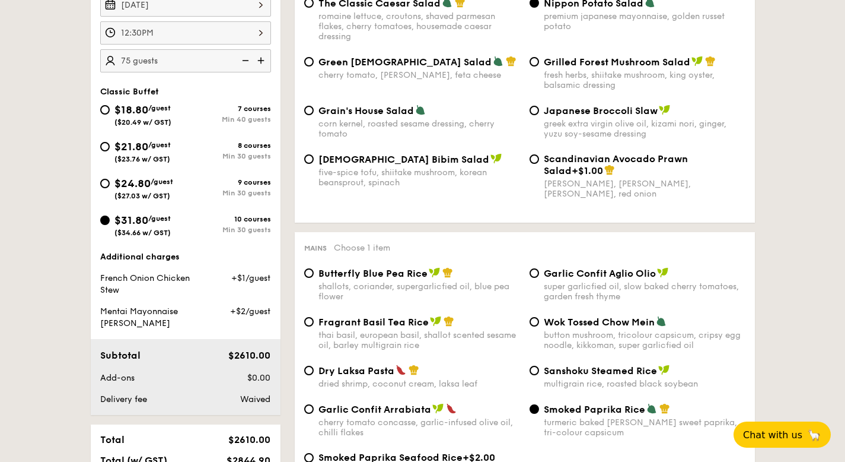
type input "80 guests"
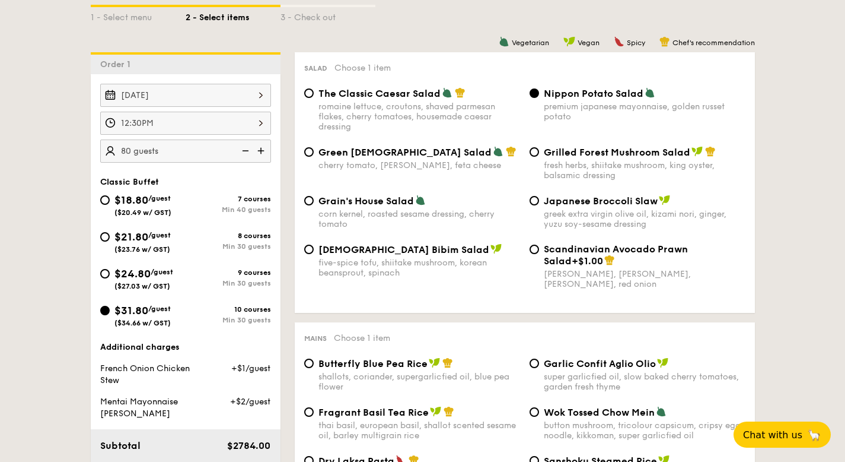
scroll to position [273, 0]
